Goal: Transaction & Acquisition: Obtain resource

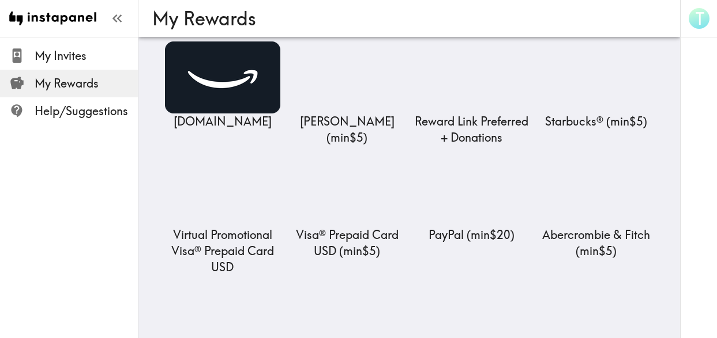
scroll to position [187, 0]
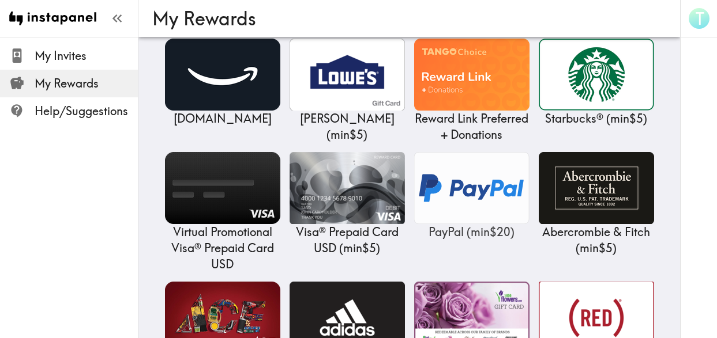
click at [477, 194] on img at bounding box center [471, 188] width 115 height 72
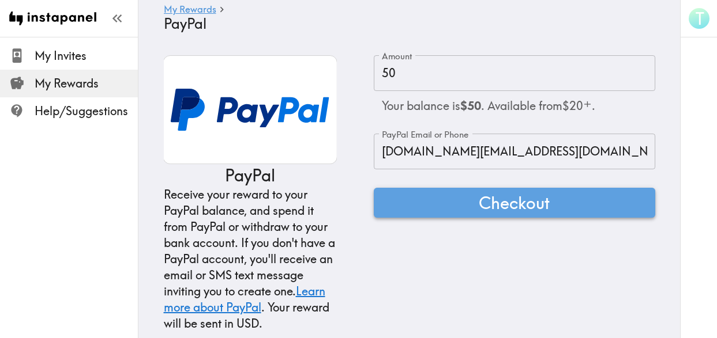
click at [511, 207] on span "Checkout" at bounding box center [514, 202] width 71 height 23
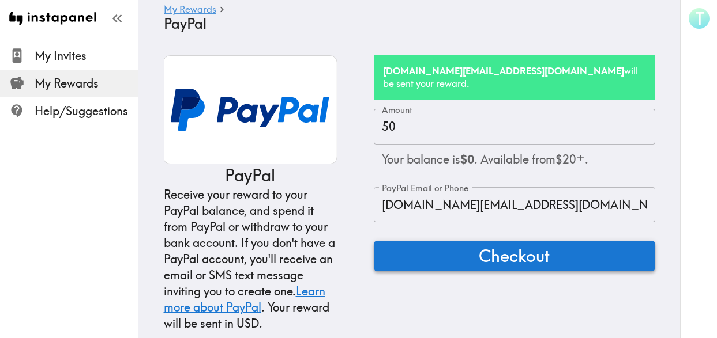
click at [520, 244] on span "Checkout" at bounding box center [514, 255] width 71 height 23
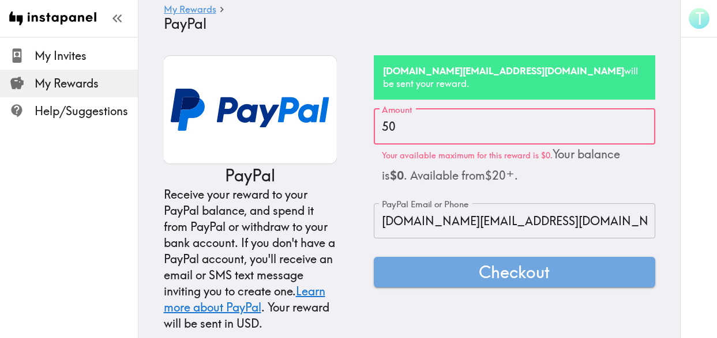
drag, startPoint x: 429, startPoint y: 119, endPoint x: 363, endPoint y: 110, distance: 67.0
click at [363, 110] on div "PayPal Receive your reward to your PayPal balance, and spend it from PayPal or …" at bounding box center [409, 193] width 491 height 277
type input "50"
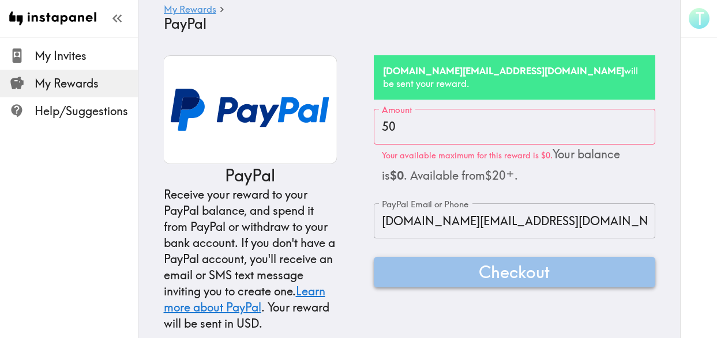
click at [514, 266] on span "Checkout" at bounding box center [514, 272] width 71 height 23
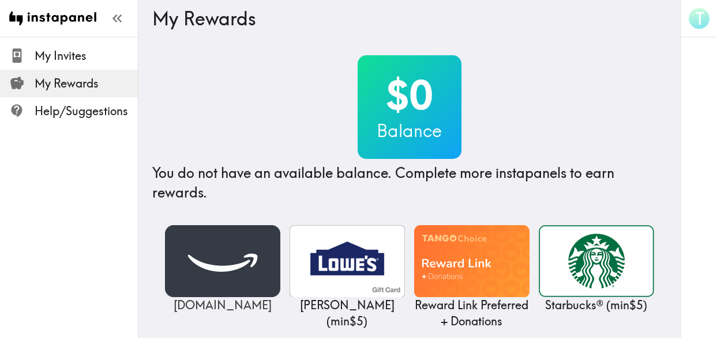
click at [227, 274] on img at bounding box center [222, 261] width 115 height 72
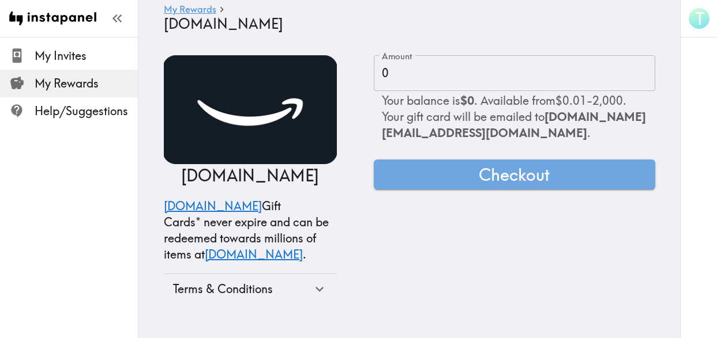
drag, startPoint x: 355, startPoint y: 246, endPoint x: 393, endPoint y: 92, distance: 158.0
click at [357, 225] on div "Amazon.com Amazon.com Gift Cards* never expire and can be redeemed towards mill…" at bounding box center [409, 179] width 491 height 249
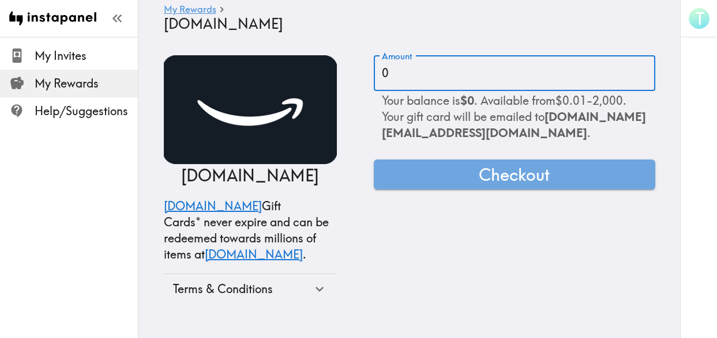
click at [413, 79] on input "0" at bounding box center [514, 73] width 281 height 36
type input "50"
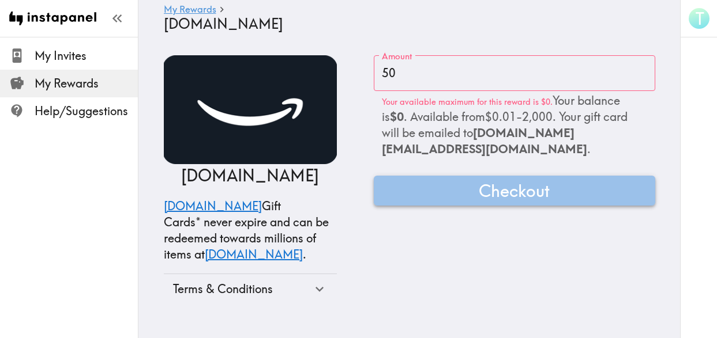
click at [523, 182] on span "Checkout" at bounding box center [514, 190] width 71 height 23
